Goal: Information Seeking & Learning: Learn about a topic

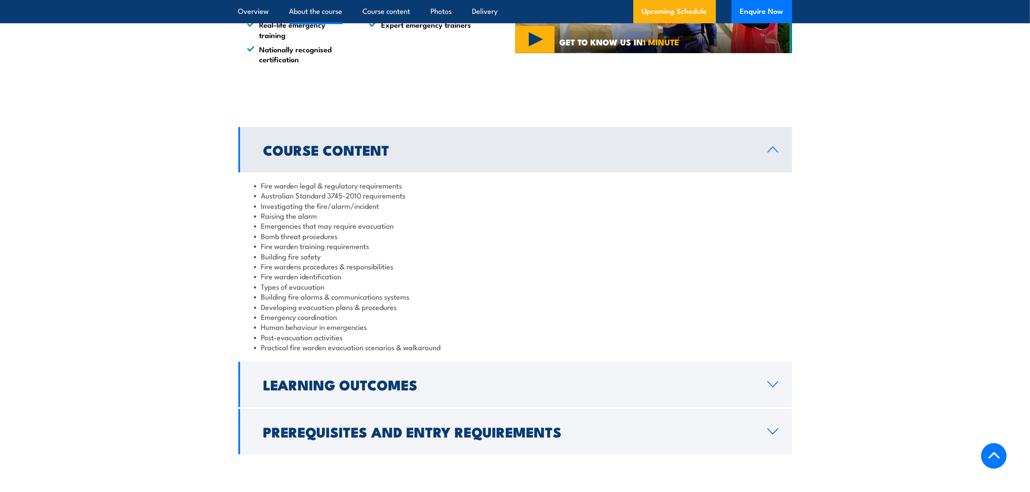
scroll to position [811, 0]
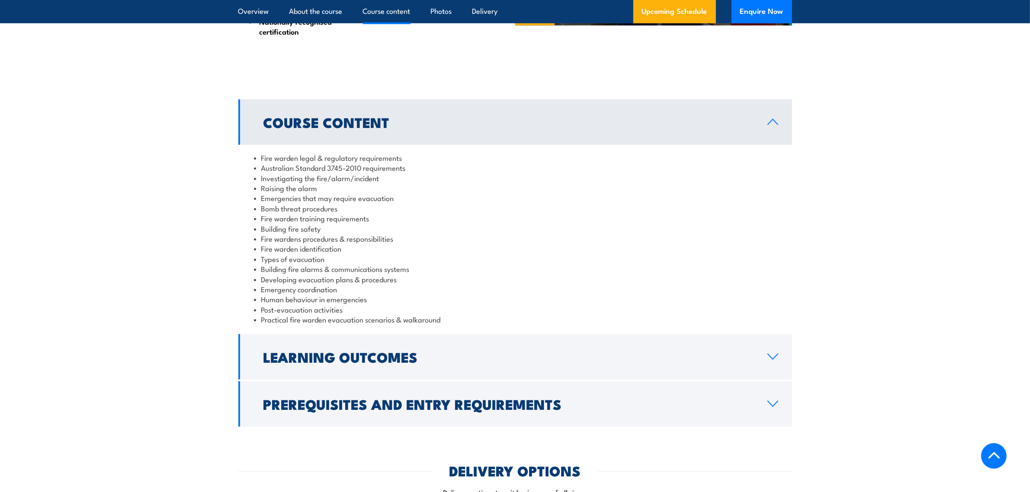
drag, startPoint x: 500, startPoint y: 329, endPoint x: 496, endPoint y: 330, distance: 4.4
click at [497, 330] on div "Fire warden legal & regulatory requirements Australian Standard 3745-2010 requi…" at bounding box center [514, 239] width 553 height 188
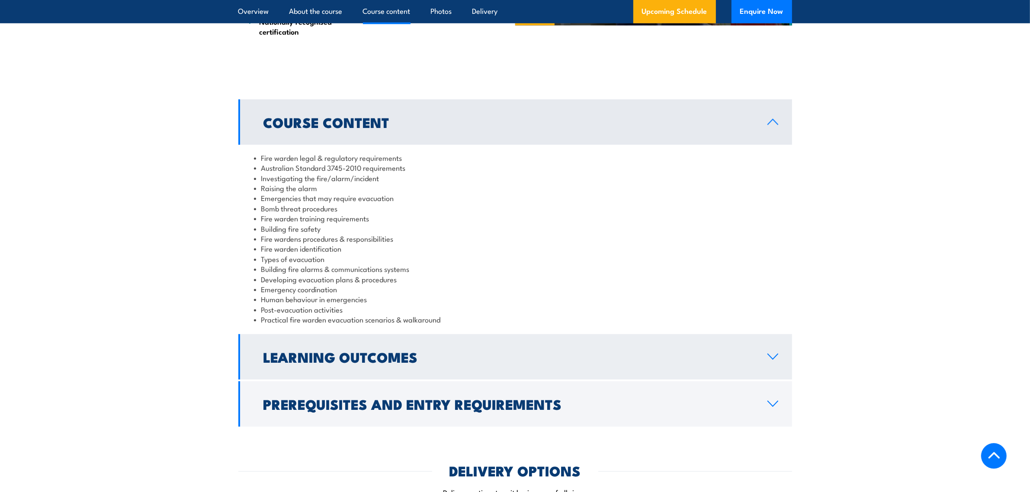
click at [546, 359] on h2 "Learning Outcomes" at bounding box center [508, 357] width 490 height 12
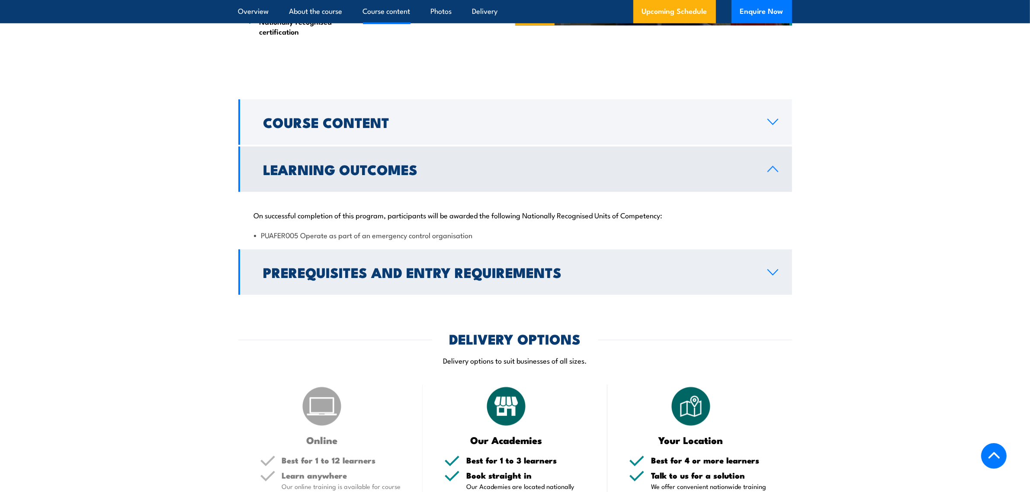
click at [485, 278] on h2 "Prerequisites and Entry Requirements" at bounding box center [508, 272] width 490 height 12
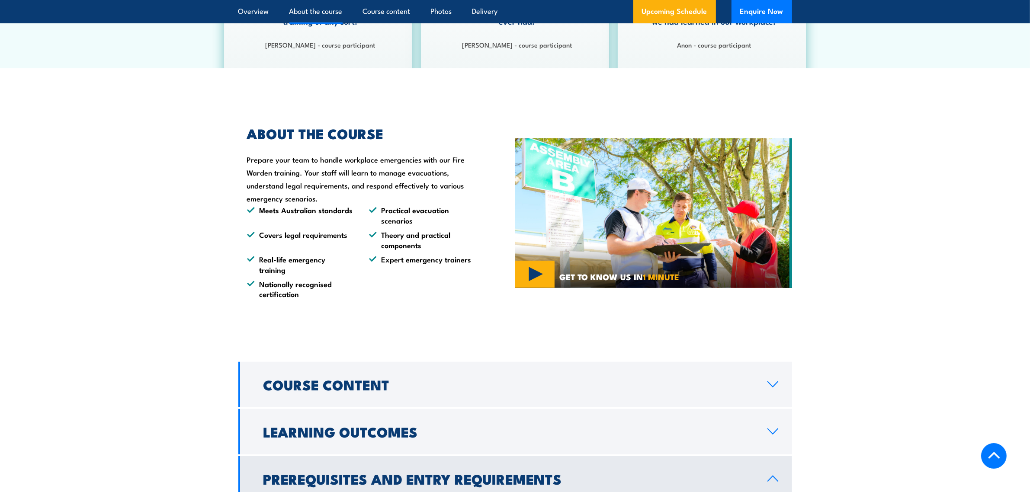
scroll to position [541, 0]
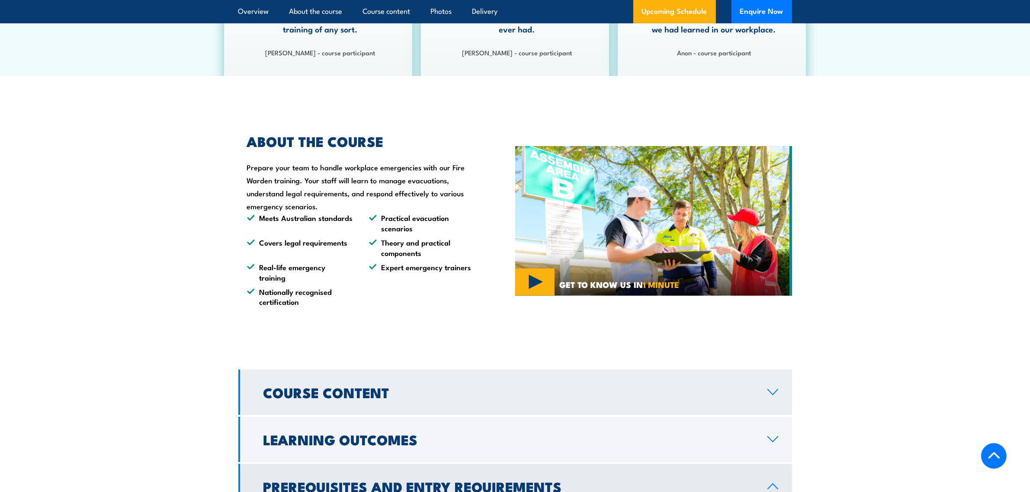
click at [470, 398] on link "Course Content" at bounding box center [514, 392] width 553 height 45
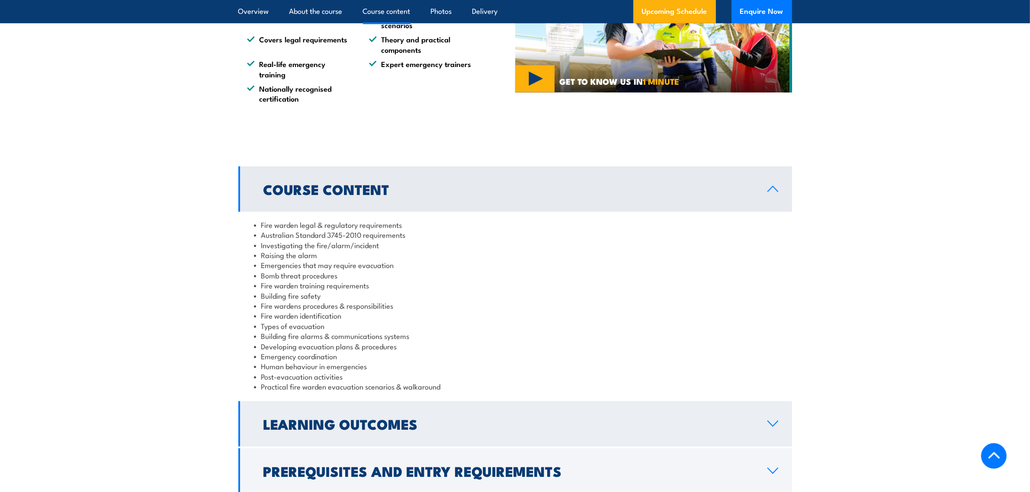
scroll to position [811, 0]
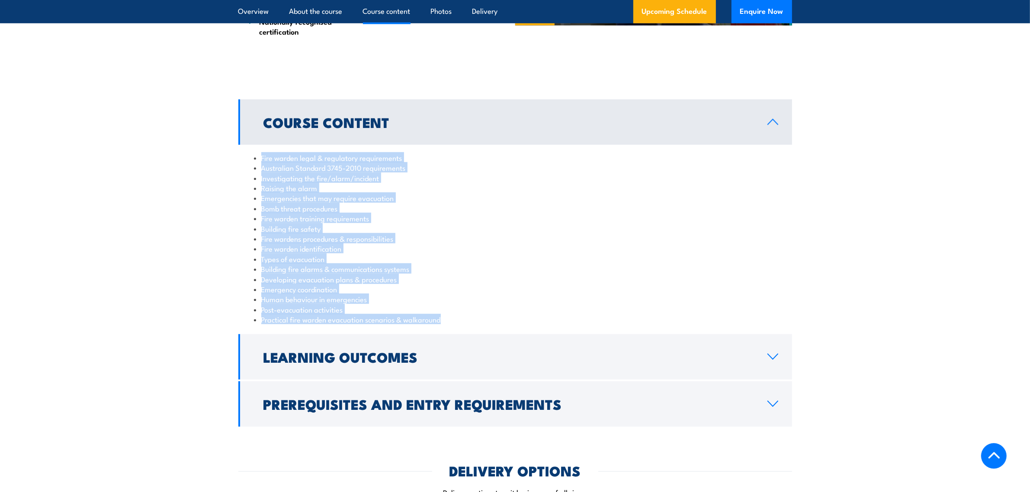
drag, startPoint x: 443, startPoint y: 320, endPoint x: 251, endPoint y: 159, distance: 250.8
click at [251, 159] on div "Fire warden legal & regulatory requirements Australian Standard 3745-2010 requi…" at bounding box center [514, 239] width 553 height 188
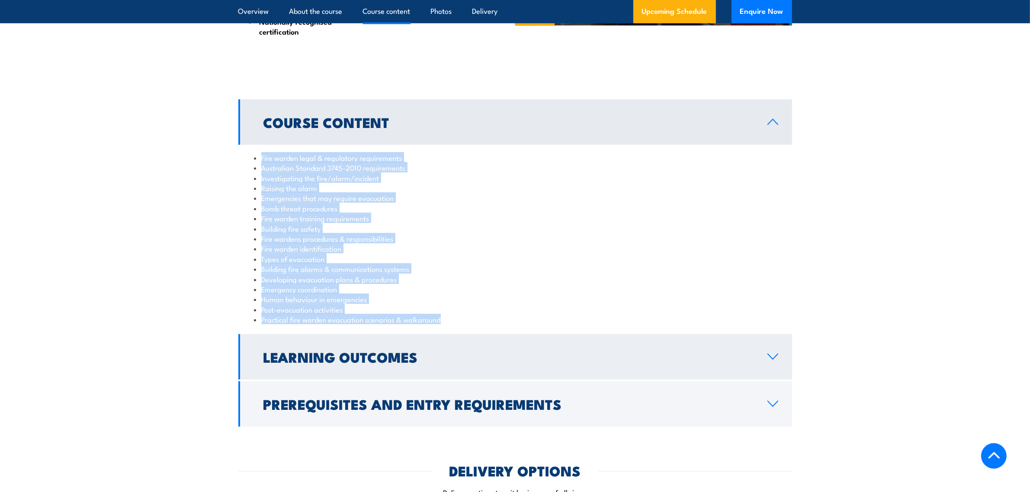
copy ul "Fire warden legal & regulatory requirements Australian Standard 3745-2010 requi…"
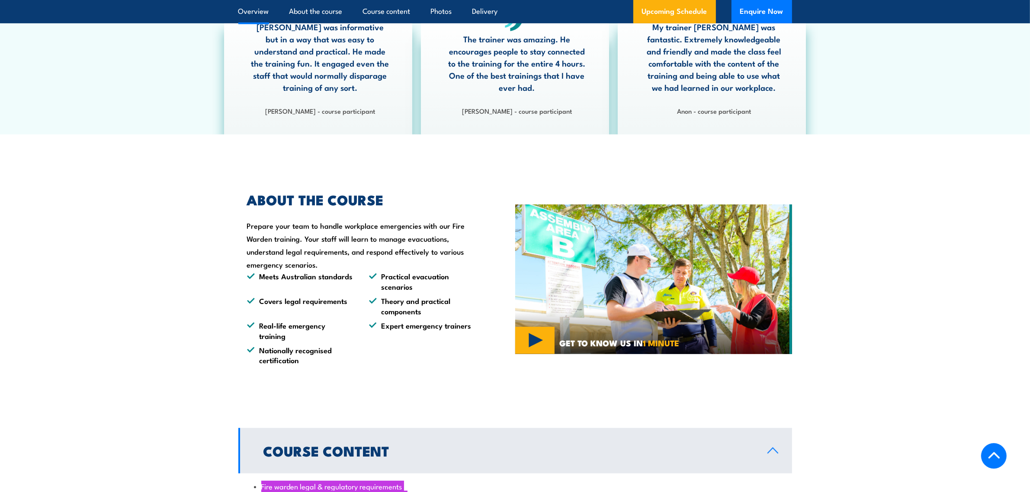
scroll to position [541, 0]
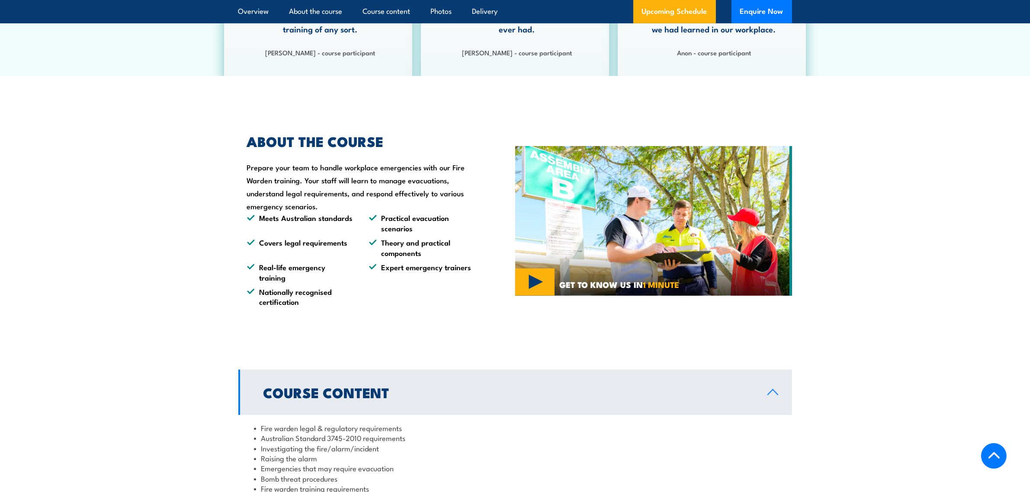
click at [260, 225] on li "Meets Australian standards" at bounding box center [300, 223] width 106 height 20
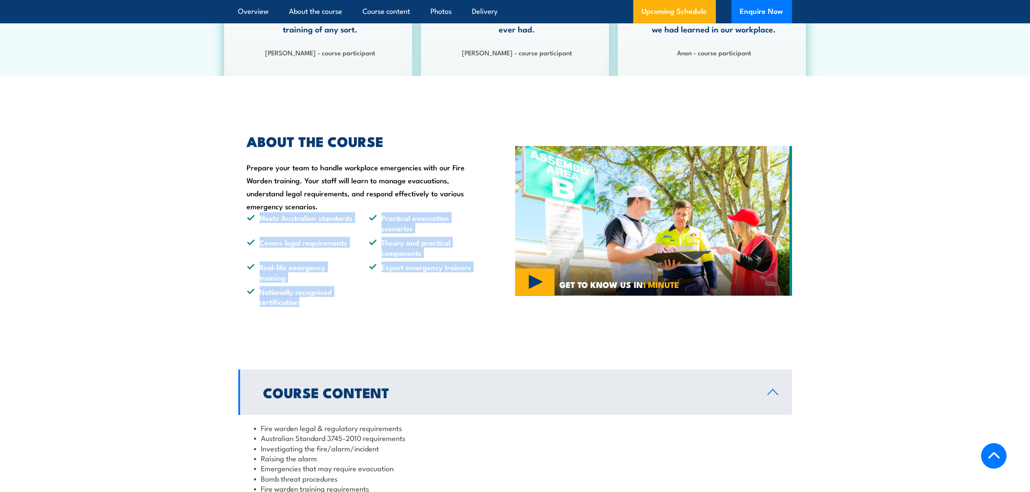
drag, startPoint x: 259, startPoint y: 219, endPoint x: 347, endPoint y: 301, distance: 119.9
click at [347, 301] on ul "Meets Australian standards Practical evacuation scenarios Covers legal requirem…" at bounding box center [361, 260] width 228 height 94
copy ul "Meets Australian standards Practical evacuation scenarios Covers legal requirem…"
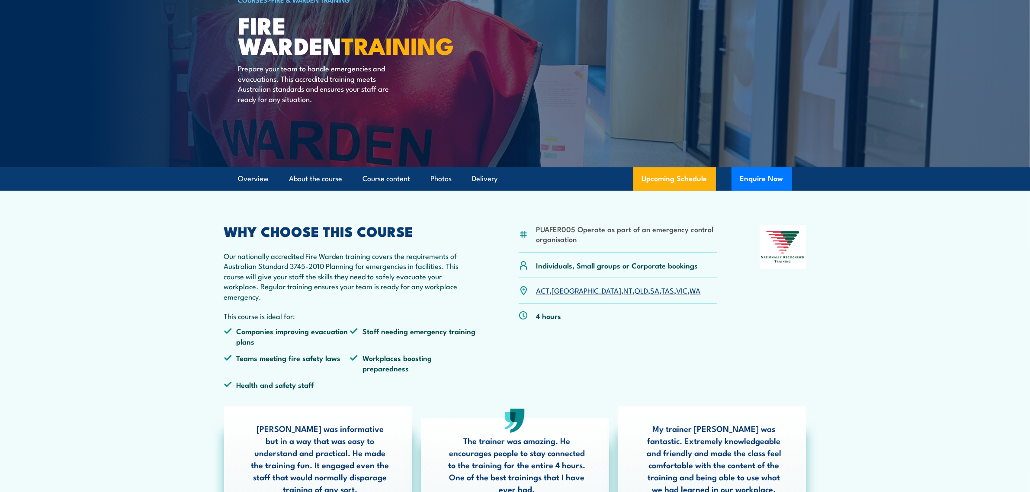
scroll to position [0, 0]
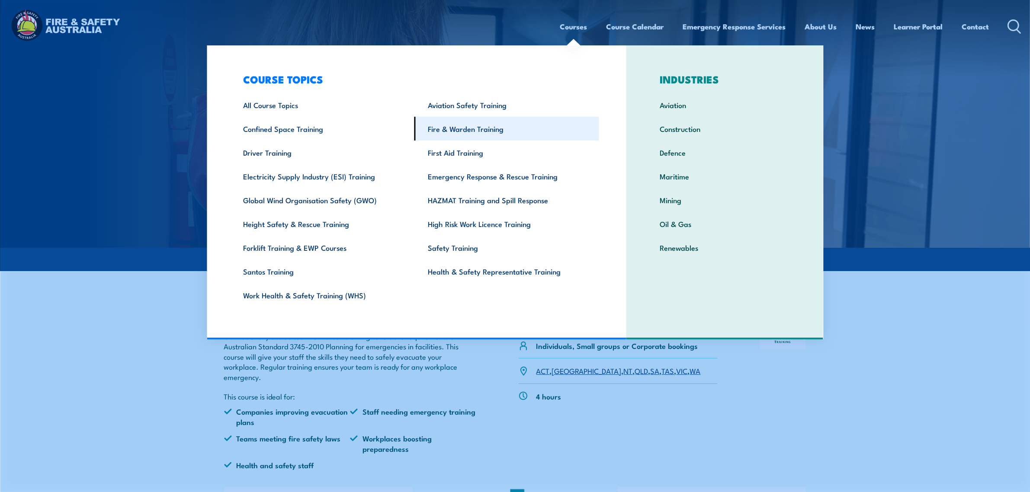
click at [466, 128] on link "Fire & Warden Training" at bounding box center [506, 129] width 185 height 24
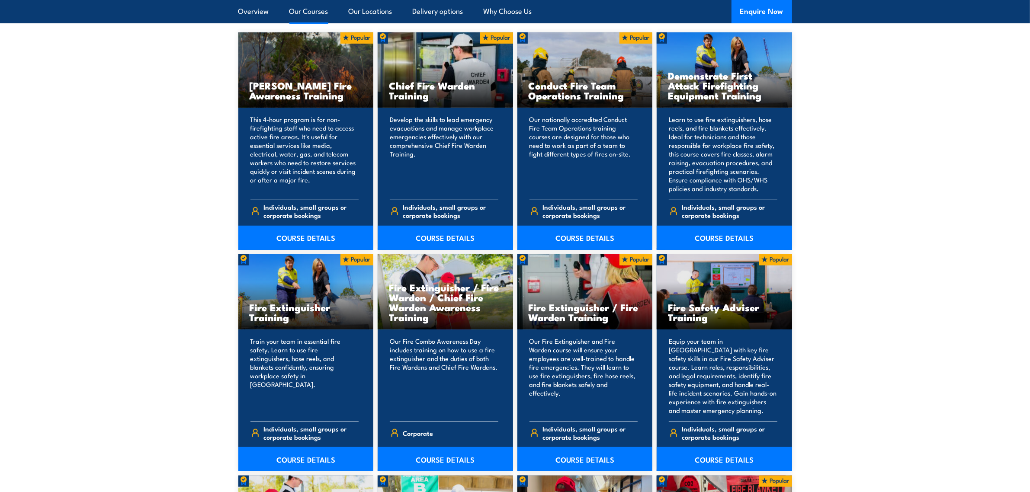
scroll to position [703, 0]
click at [446, 234] on link "COURSE DETAILS" at bounding box center [444, 238] width 135 height 24
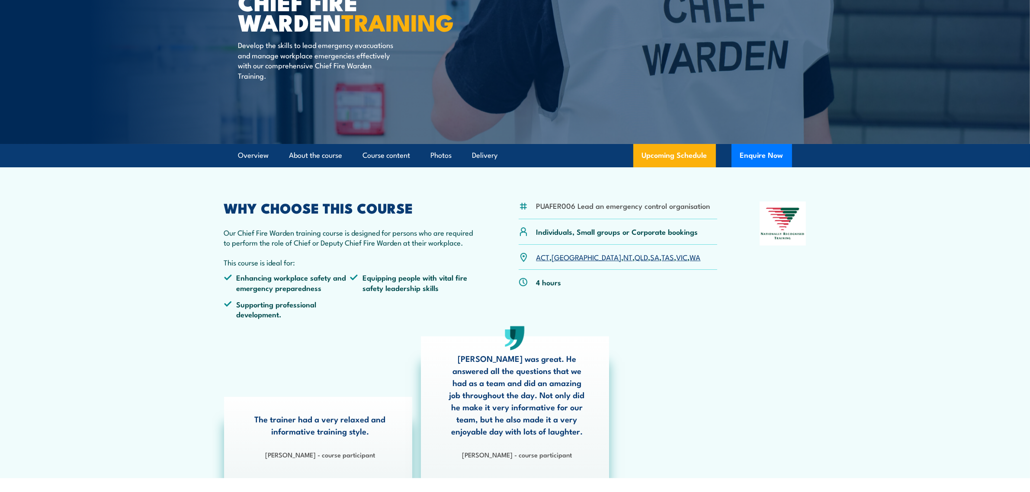
scroll to position [108, 0]
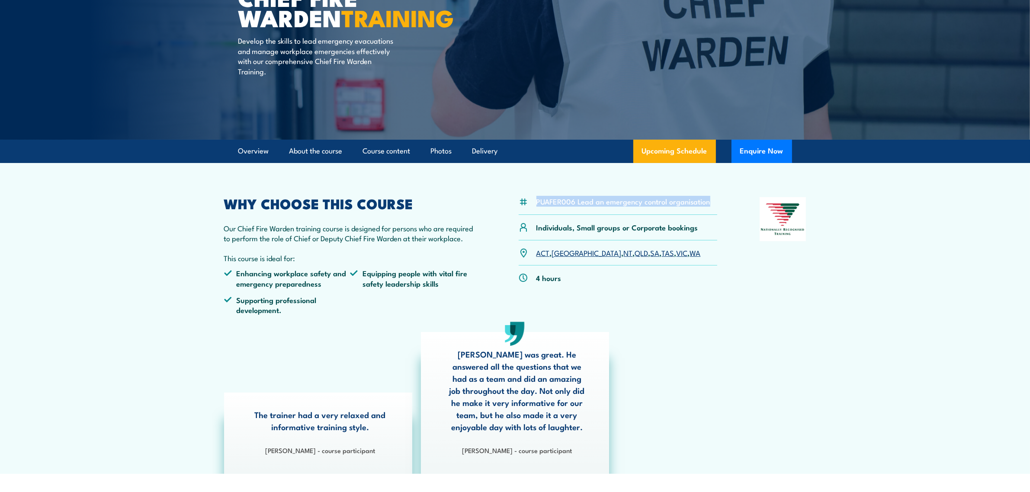
drag, startPoint x: 537, startPoint y: 202, endPoint x: 708, endPoint y: 204, distance: 170.4
click at [708, 204] on div "PUAFER006 Lead an emergency control organisation" at bounding box center [617, 206] width 199 height 18
copy li "PUAFER006 Lead an emergency control organisation"
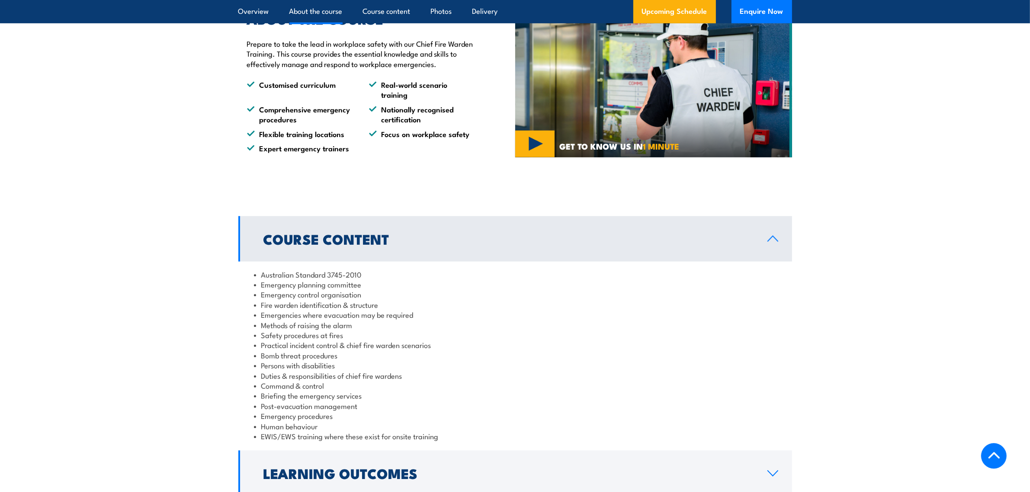
scroll to position [649, 0]
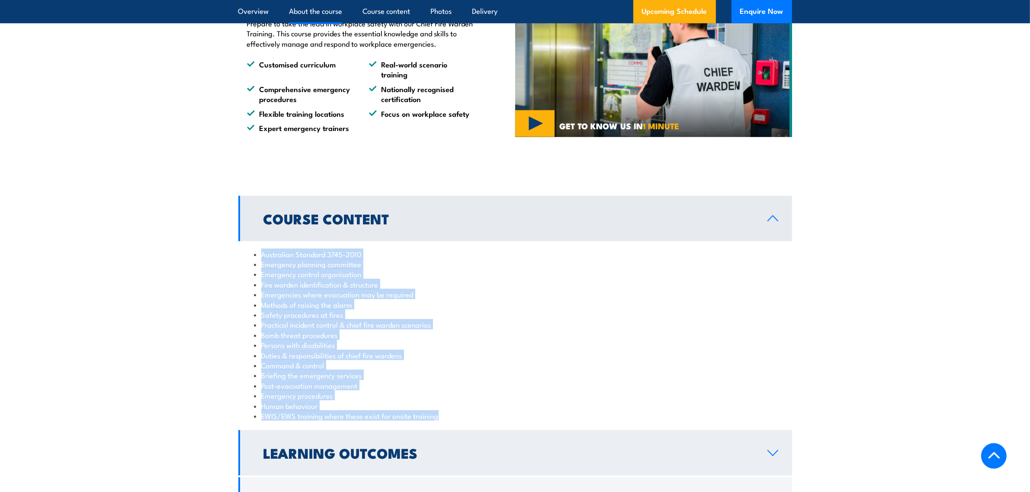
drag, startPoint x: 261, startPoint y: 255, endPoint x: 525, endPoint y: 451, distance: 329.2
click at [447, 420] on ul "Australian Standard 3745-2010 Emergency planning committee Emergency control or…" at bounding box center [515, 335] width 522 height 172
copy ul "Australian Standard 3745-2010 Emergency planning committee Emergency control or…"
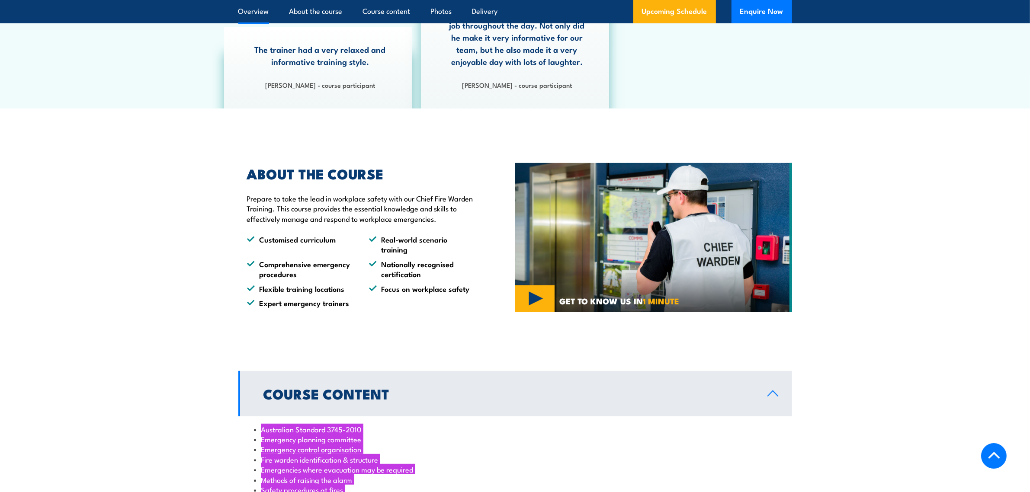
scroll to position [378, 0]
